Goal: Submit feedback/report problem: Submit feedback/report problem

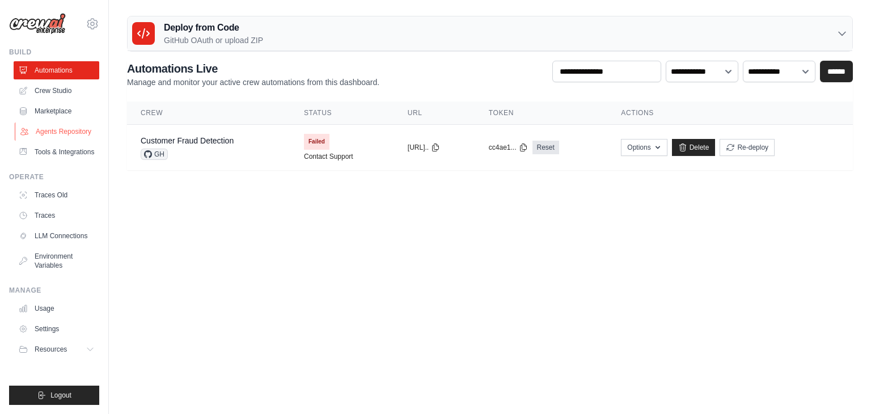
click at [63, 133] on link "Agents Repository" at bounding box center [58, 131] width 86 height 18
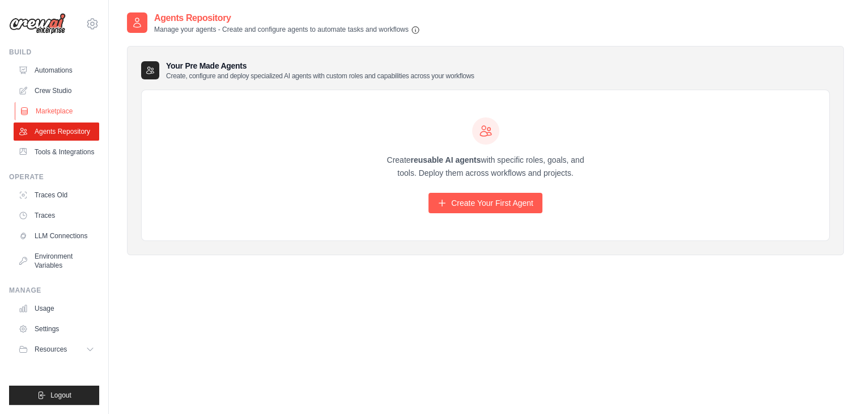
click at [67, 112] on link "Marketplace" at bounding box center [58, 111] width 86 height 18
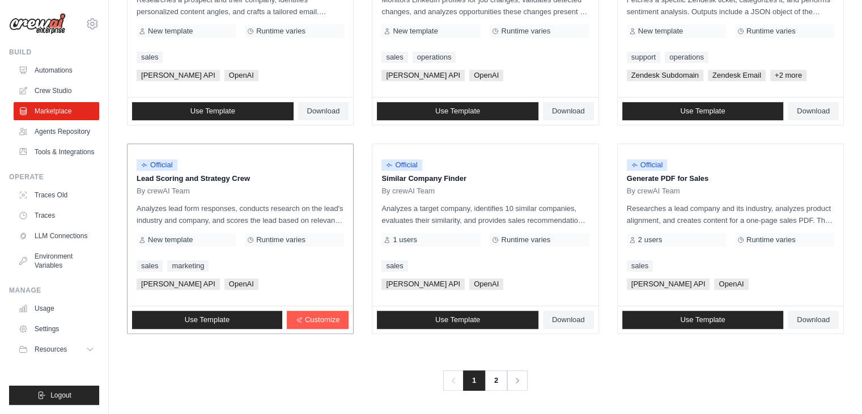
scroll to position [635, 0]
click at [505, 378] on link "2" at bounding box center [497, 380] width 23 height 20
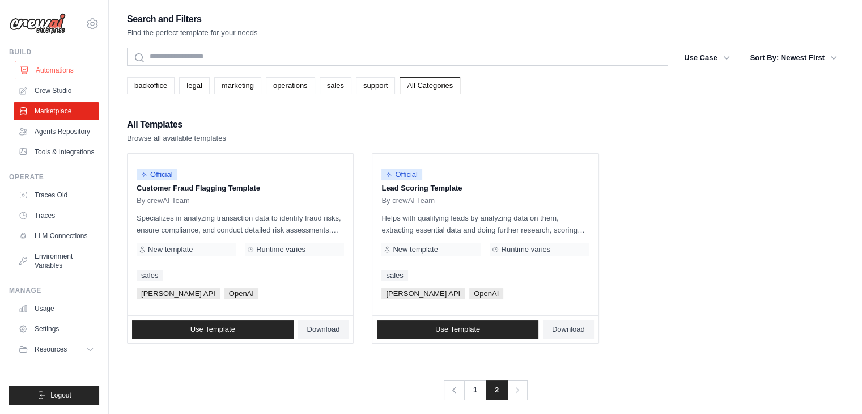
click at [65, 71] on link "Automations" at bounding box center [58, 70] width 86 height 18
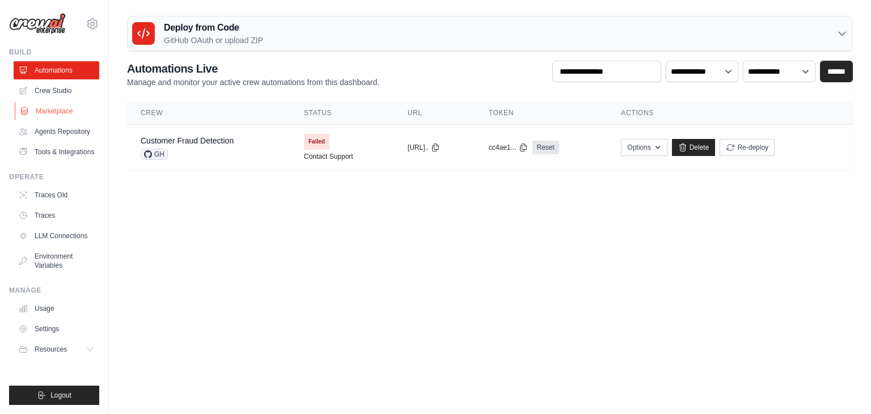
click at [52, 109] on link "Marketplace" at bounding box center [58, 111] width 86 height 18
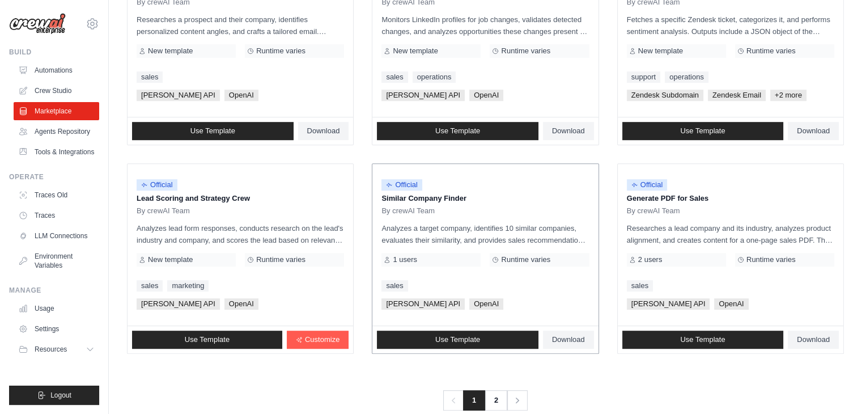
scroll to position [624, 0]
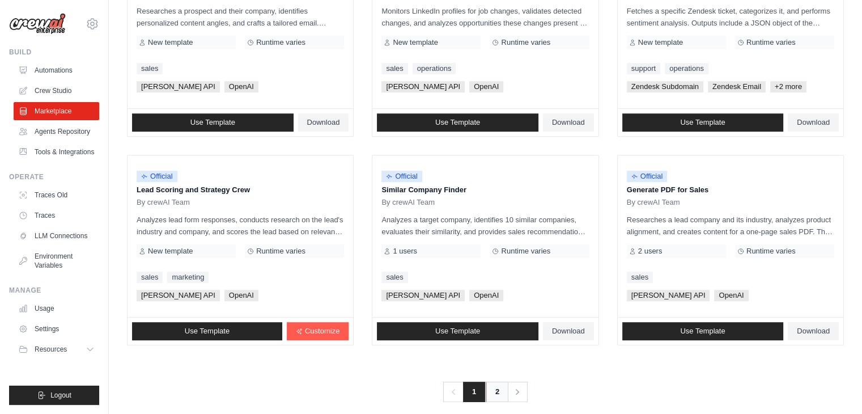
click at [490, 389] on link "2" at bounding box center [497, 391] width 23 height 20
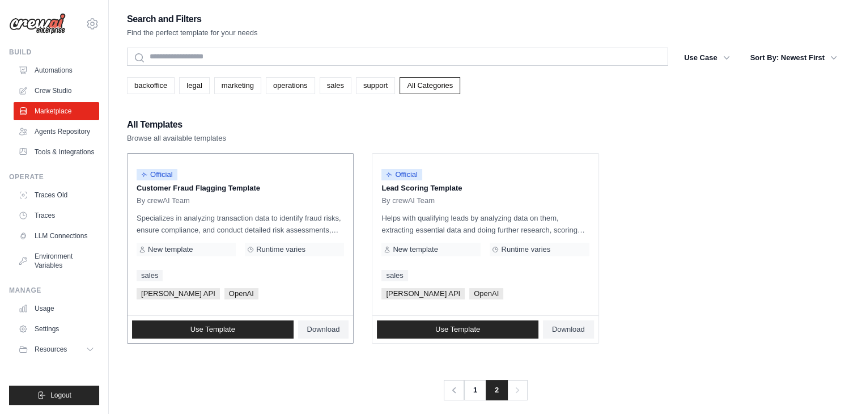
click at [207, 194] on div "Official Customer Fraud Flagging Template By crewAI Team" at bounding box center [240, 184] width 207 height 43
click at [205, 189] on p "Customer Fraud Flagging Template" at bounding box center [240, 188] width 207 height 11
click at [34, 68] on link "Automations" at bounding box center [58, 70] width 86 height 18
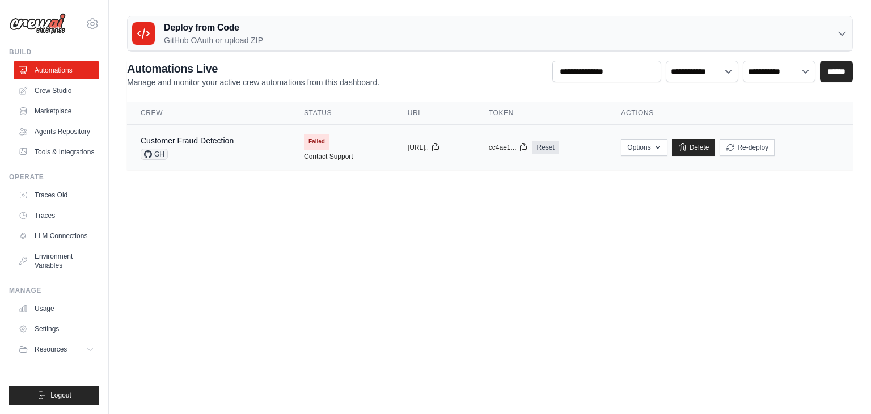
click at [245, 141] on div "Customer Fraud Detection GH" at bounding box center [209, 147] width 136 height 25
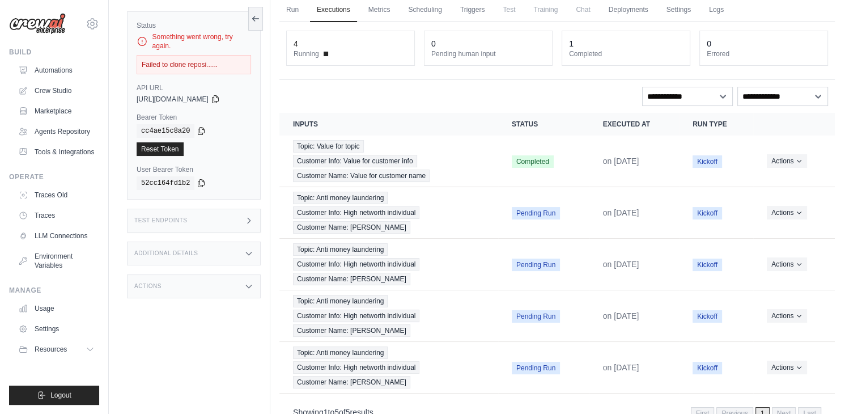
click at [191, 250] on h3 "Additional Details" at bounding box center [165, 253] width 63 height 7
click at [205, 256] on div "Additional Details" at bounding box center [194, 253] width 134 height 24
click at [202, 294] on div "Version 0.130.0" at bounding box center [224, 284] width 53 height 19
click at [188, 347] on div "Status Something went wrong, try again. Failed to clone reposi...... API URL co…" at bounding box center [198, 207] width 143 height 414
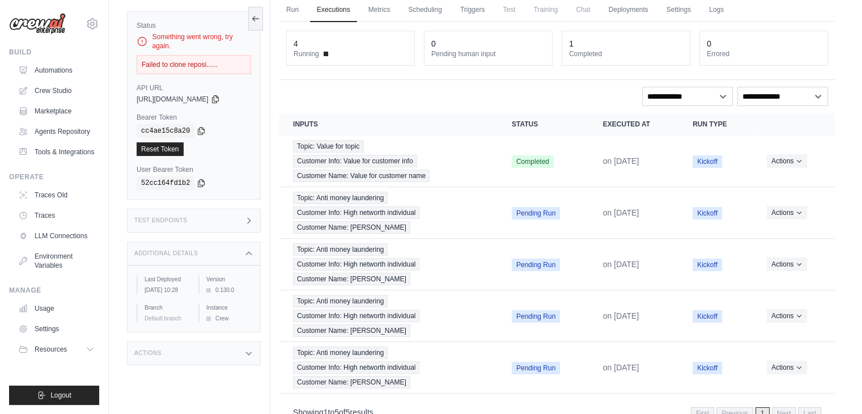
click at [188, 347] on div "Status Something went wrong, try again. Failed to clone reposi...... API URL co…" at bounding box center [198, 207] width 143 height 414
click at [185, 355] on div "Actions" at bounding box center [194, 353] width 134 height 24
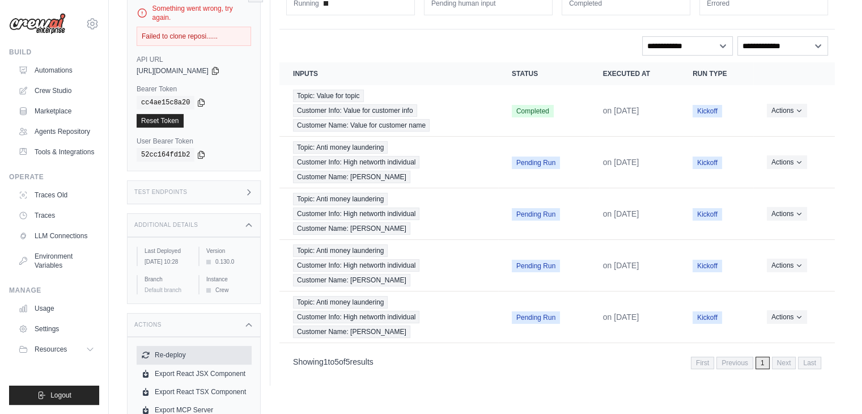
scroll to position [105, 0]
click at [194, 356] on button "Re-deploy" at bounding box center [194, 355] width 115 height 18
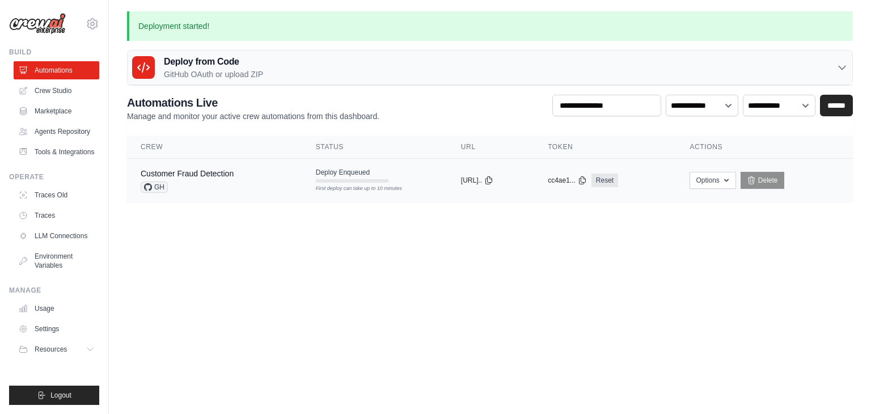
click at [217, 182] on div "GH" at bounding box center [187, 186] width 93 height 11
click at [206, 169] on link "Customer Fraud Detection" at bounding box center [187, 173] width 93 height 9
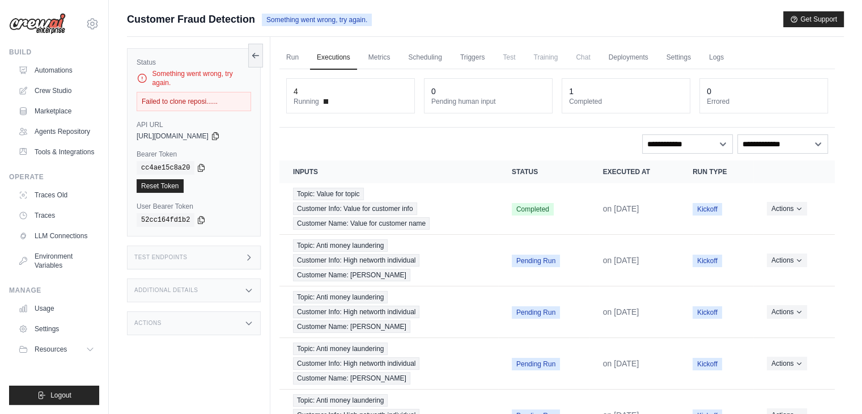
scroll to position [76, 0]
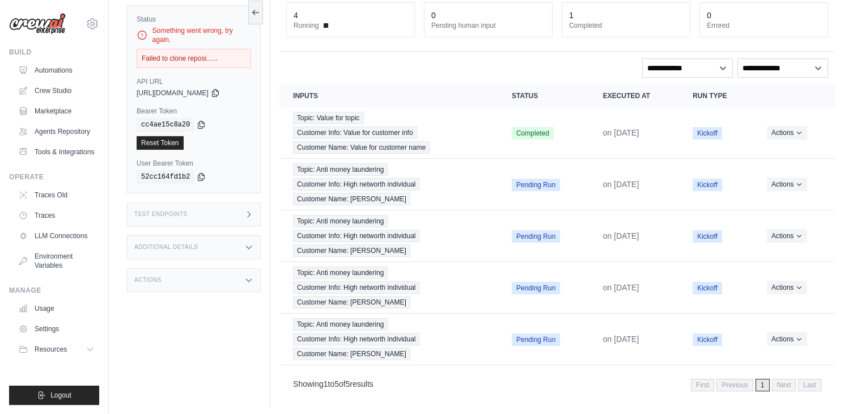
click at [190, 215] on div "Test Endpoints" at bounding box center [194, 214] width 134 height 24
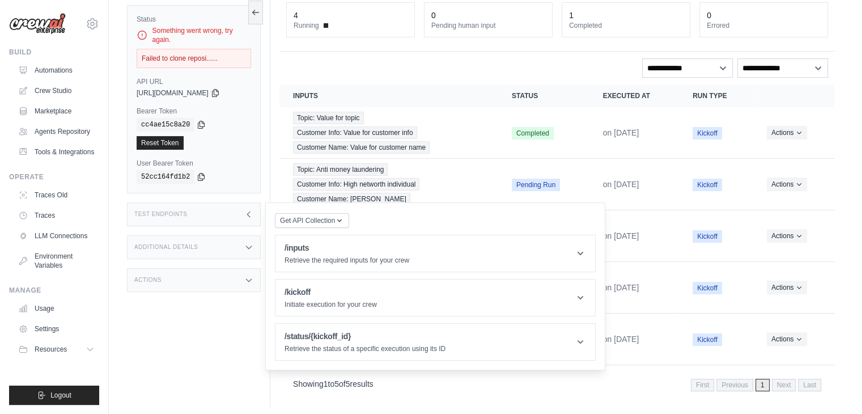
click at [190, 215] on div "Test Endpoints" at bounding box center [194, 214] width 134 height 24
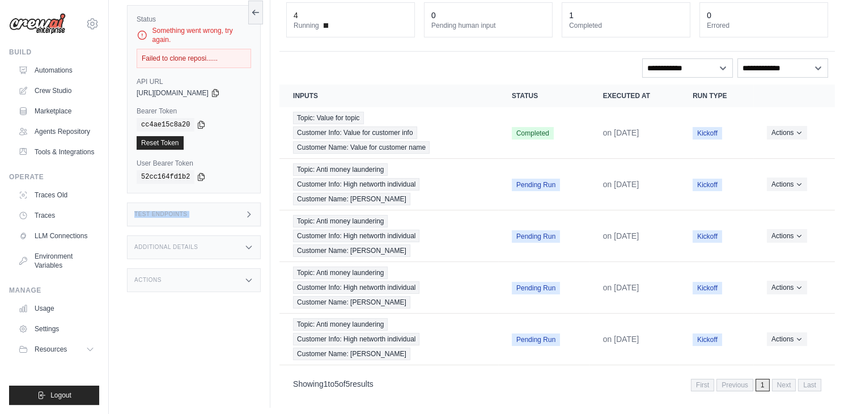
click at [190, 215] on div "Test Endpoints" at bounding box center [194, 214] width 134 height 24
click at [252, 210] on icon at bounding box center [248, 214] width 9 height 9
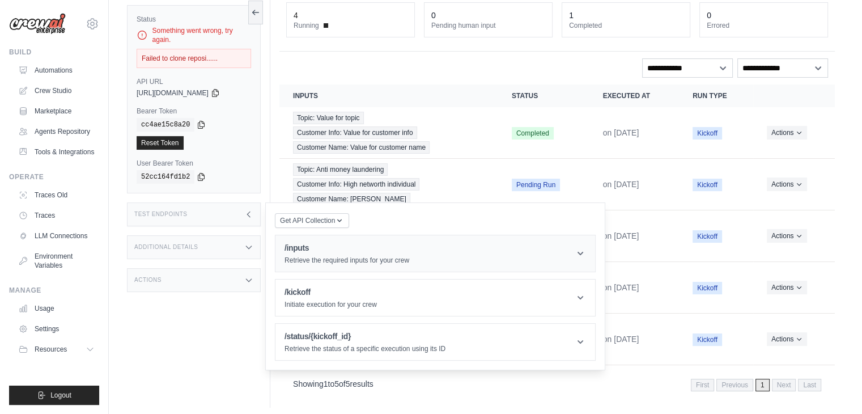
click at [353, 247] on h1 "/inputs" at bounding box center [347, 247] width 125 height 11
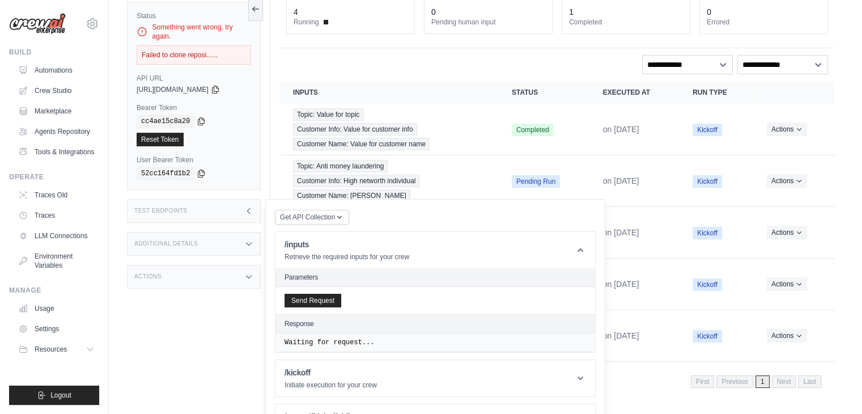
scroll to position [82, 0]
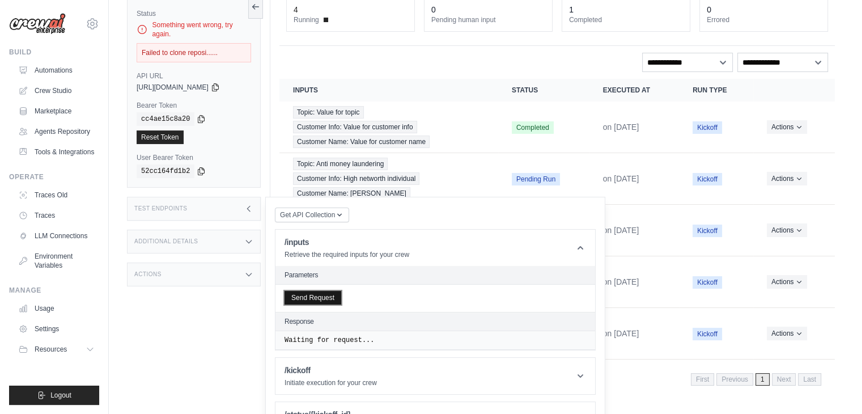
click at [318, 293] on button "Send Request" at bounding box center [313, 298] width 57 height 14
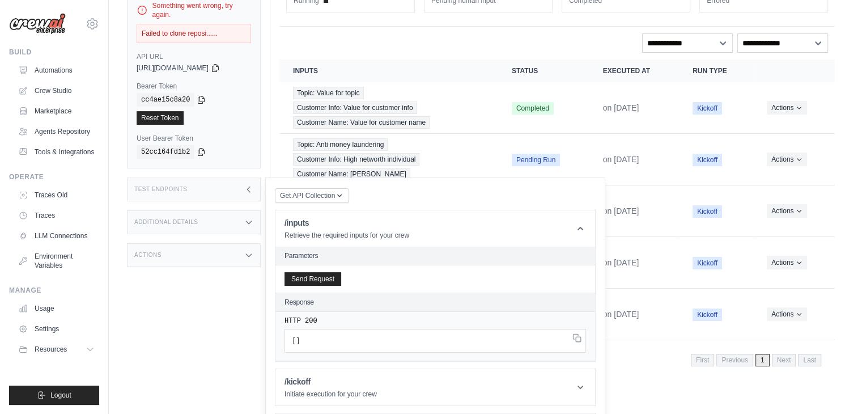
scroll to position [112, 0]
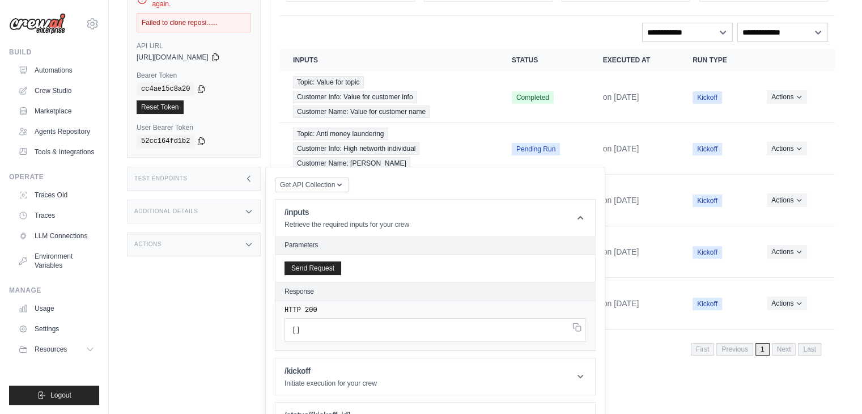
click at [325, 318] on pre "[ ]" at bounding box center [436, 330] width 302 height 24
click at [347, 379] on p "Initiate execution for your crew" at bounding box center [331, 383] width 92 height 9
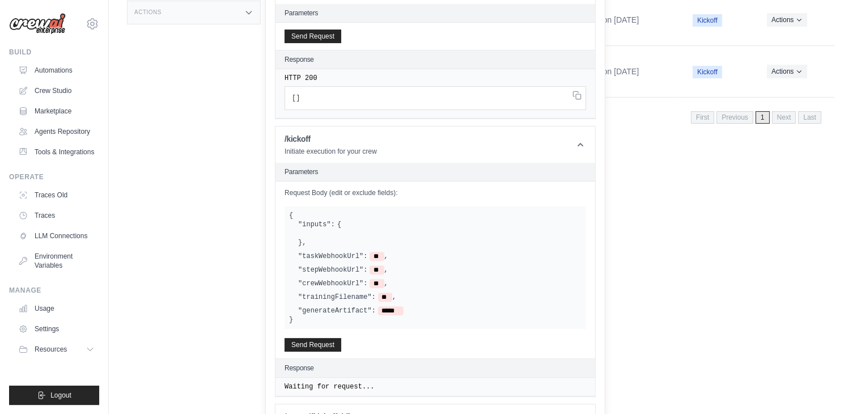
scroll to position [345, 0]
click at [344, 219] on div ""inputs": { } ," at bounding box center [439, 232] width 283 height 27
click at [345, 228] on div at bounding box center [439, 232] width 283 height 9
click at [342, 228] on div at bounding box center [439, 232] width 283 height 9
click at [324, 228] on div at bounding box center [439, 232] width 283 height 9
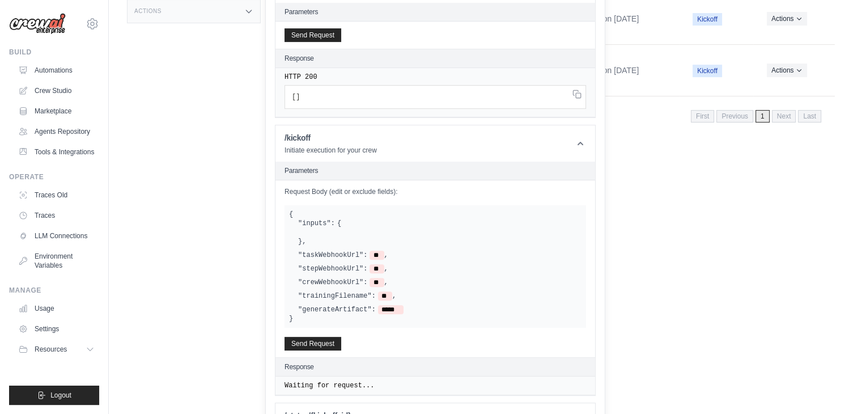
click at [315, 228] on div at bounding box center [439, 232] width 283 height 9
click at [302, 336] on button "Send Request" at bounding box center [313, 343] width 57 height 14
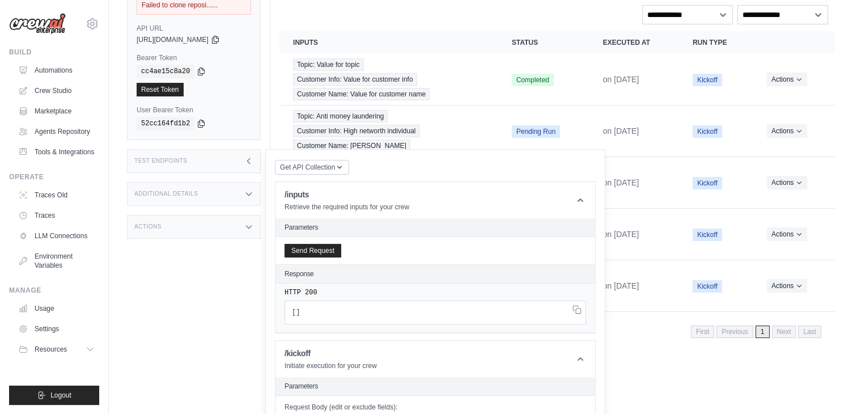
scroll to position [128, 0]
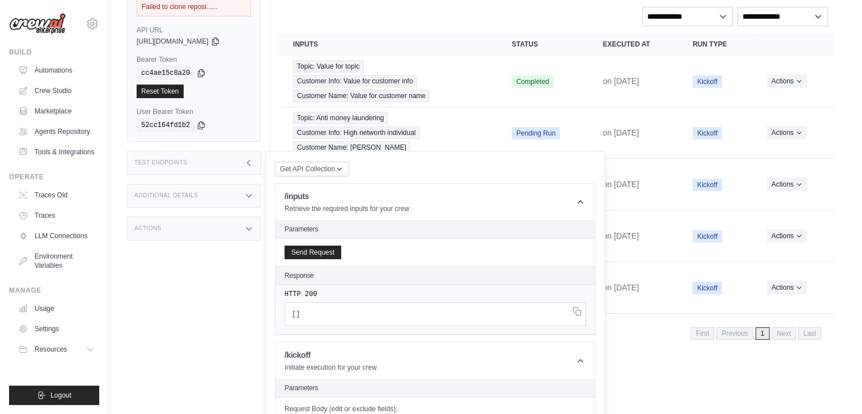
click at [190, 222] on div "Actions" at bounding box center [194, 229] width 134 height 24
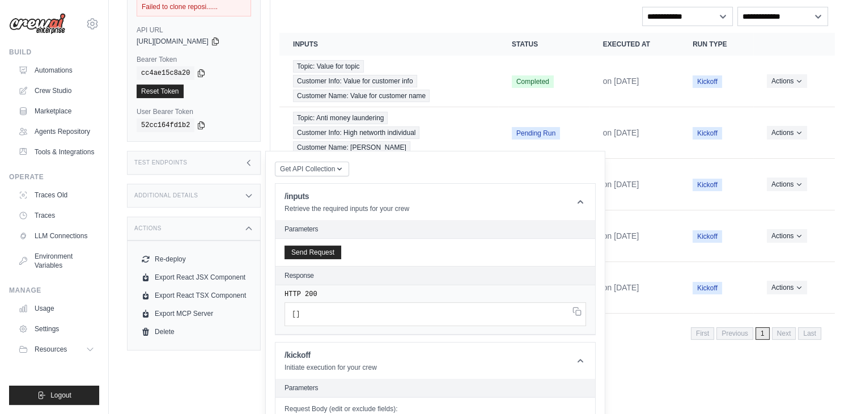
click at [202, 188] on div "Additional Details" at bounding box center [194, 196] width 134 height 24
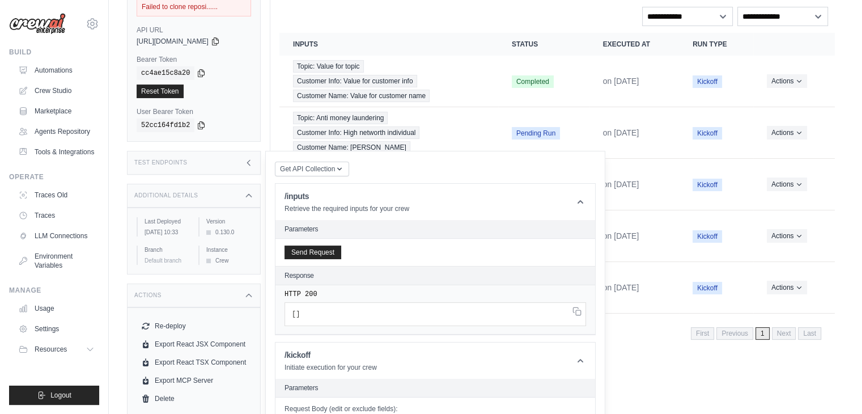
click at [196, 238] on div "Last Deployed [DATE] 10:33 Version 0.130.0 Branch Default branch Instance Crew" at bounding box center [194, 241] width 115 height 48
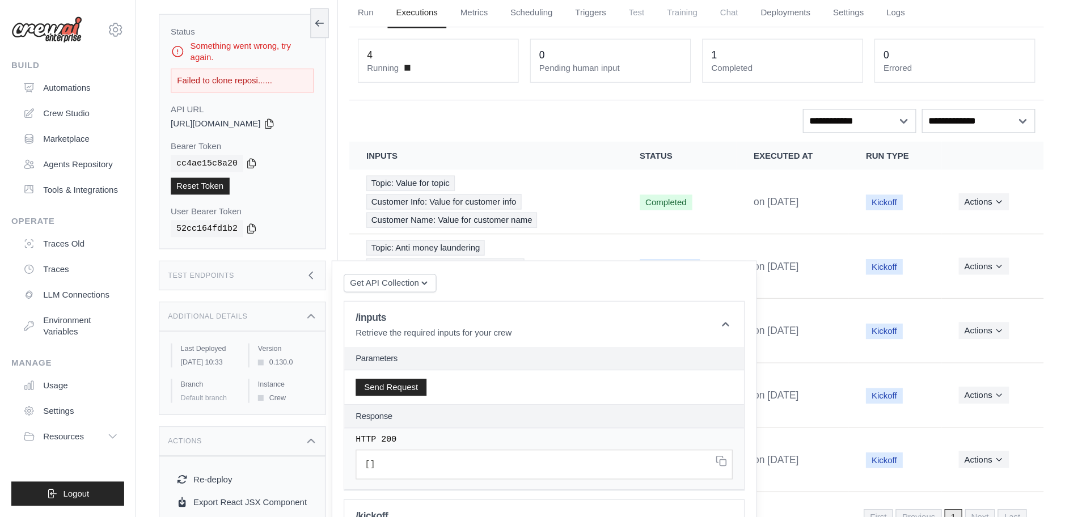
scroll to position [0, 0]
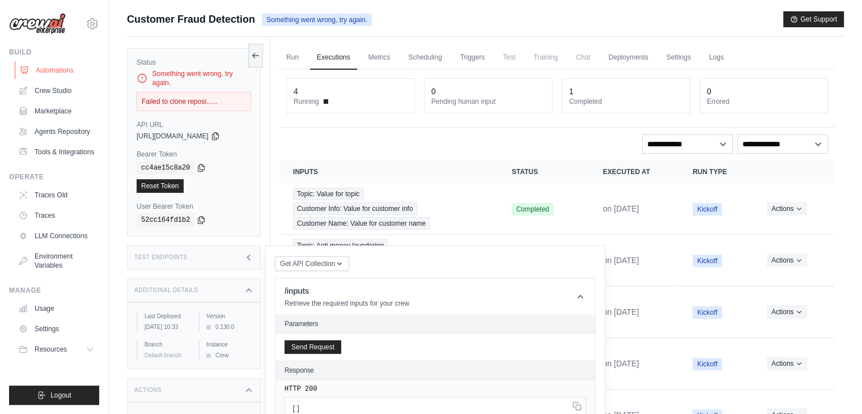
click at [44, 70] on link "Automations" at bounding box center [58, 70] width 86 height 18
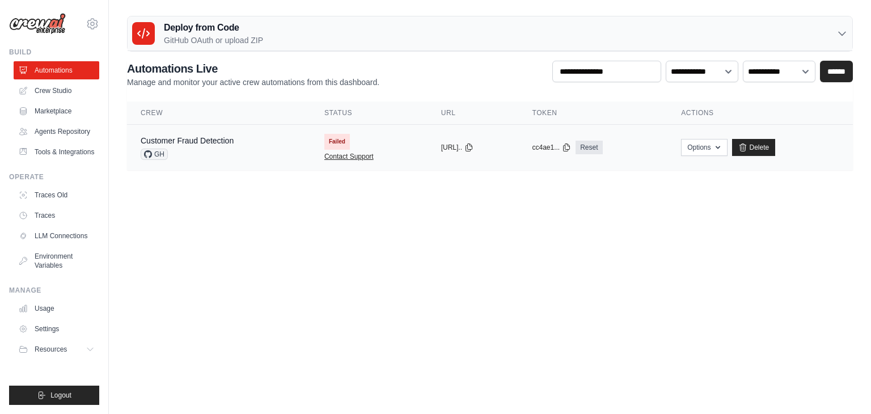
click at [345, 159] on link "Contact Support" at bounding box center [348, 156] width 49 height 9
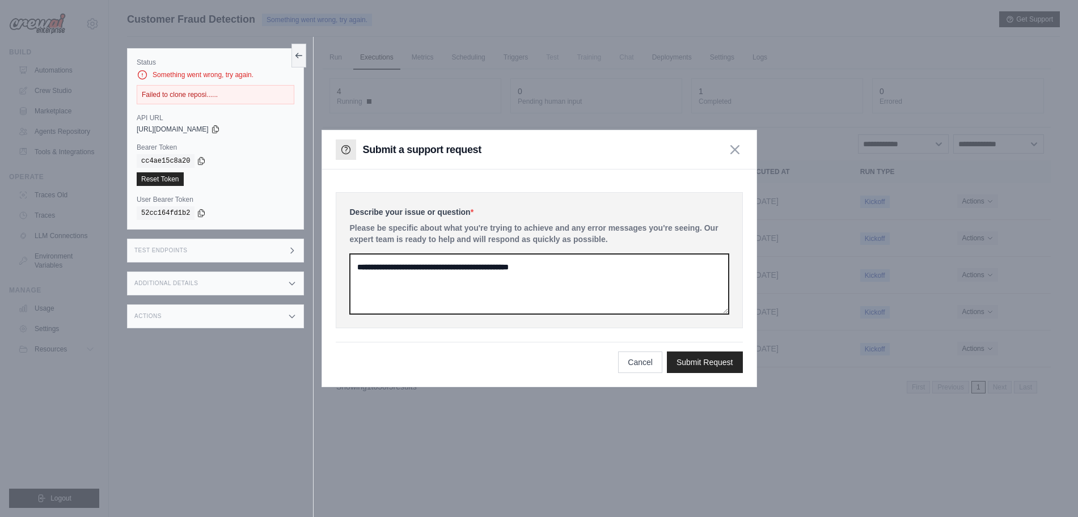
click at [408, 285] on textarea at bounding box center [539, 284] width 379 height 60
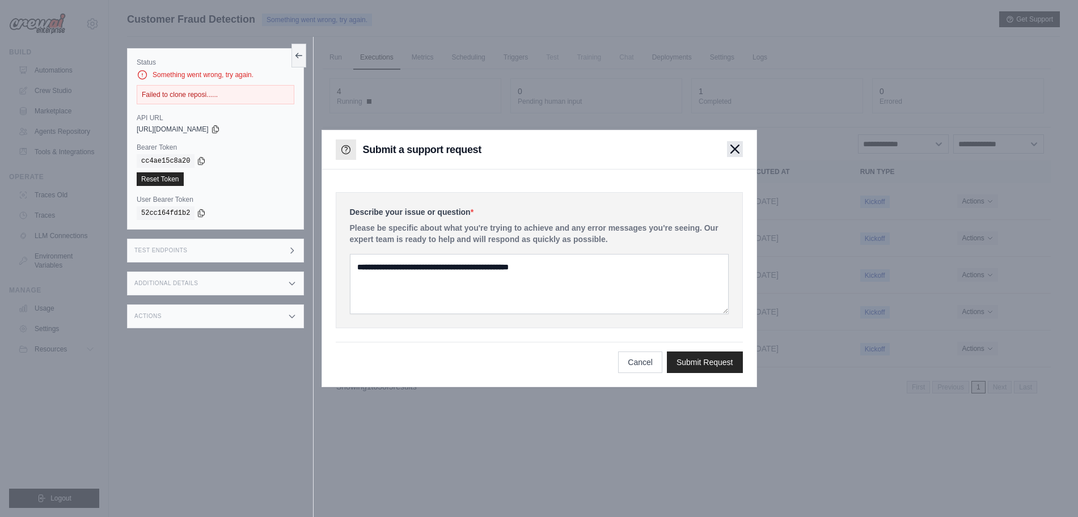
click at [733, 154] on button "button" at bounding box center [735, 149] width 16 height 16
